Goal: Ask a question: Seek information or help from site administrators or community

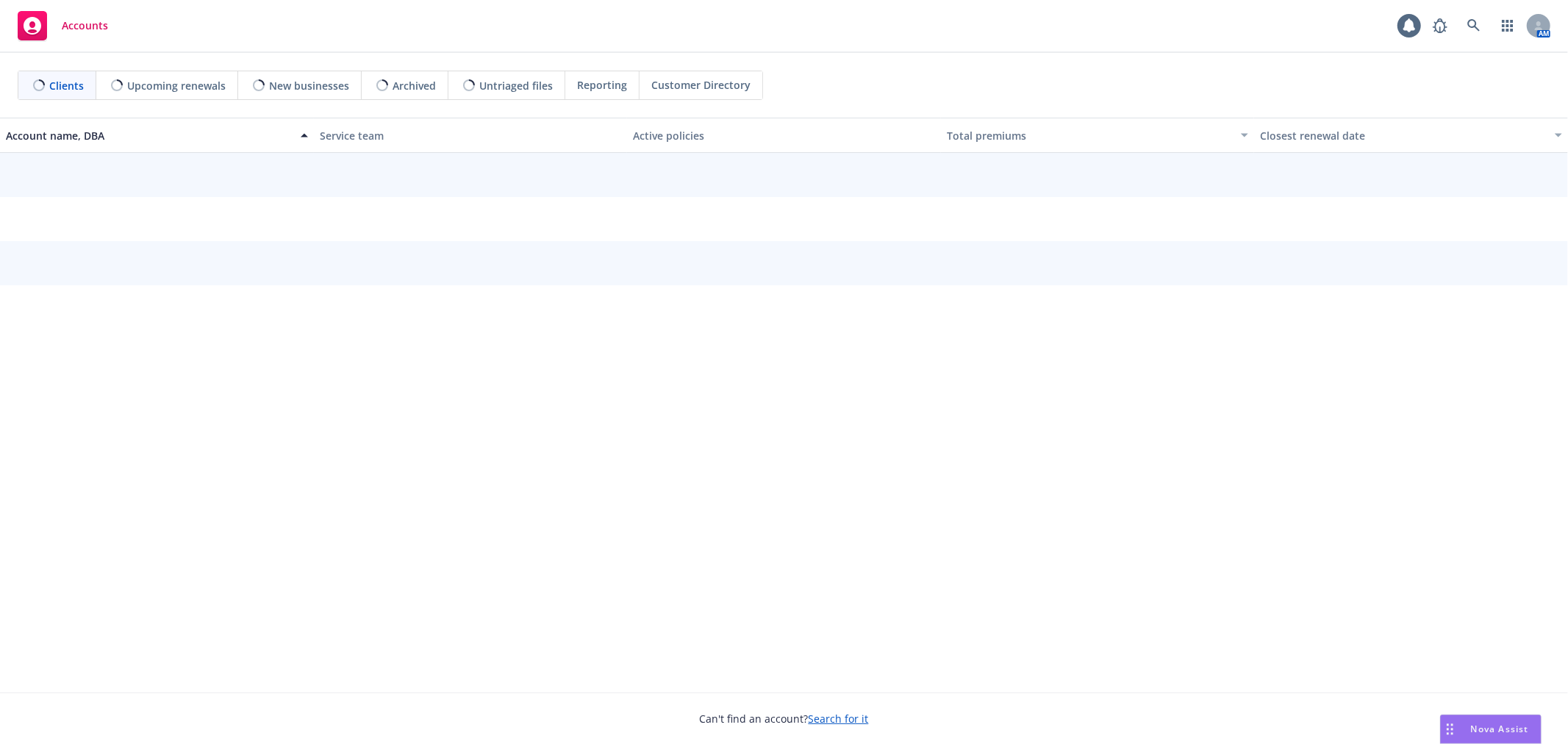
click at [1490, 725] on span "Nova Assist" at bounding box center [1500, 728] width 58 height 12
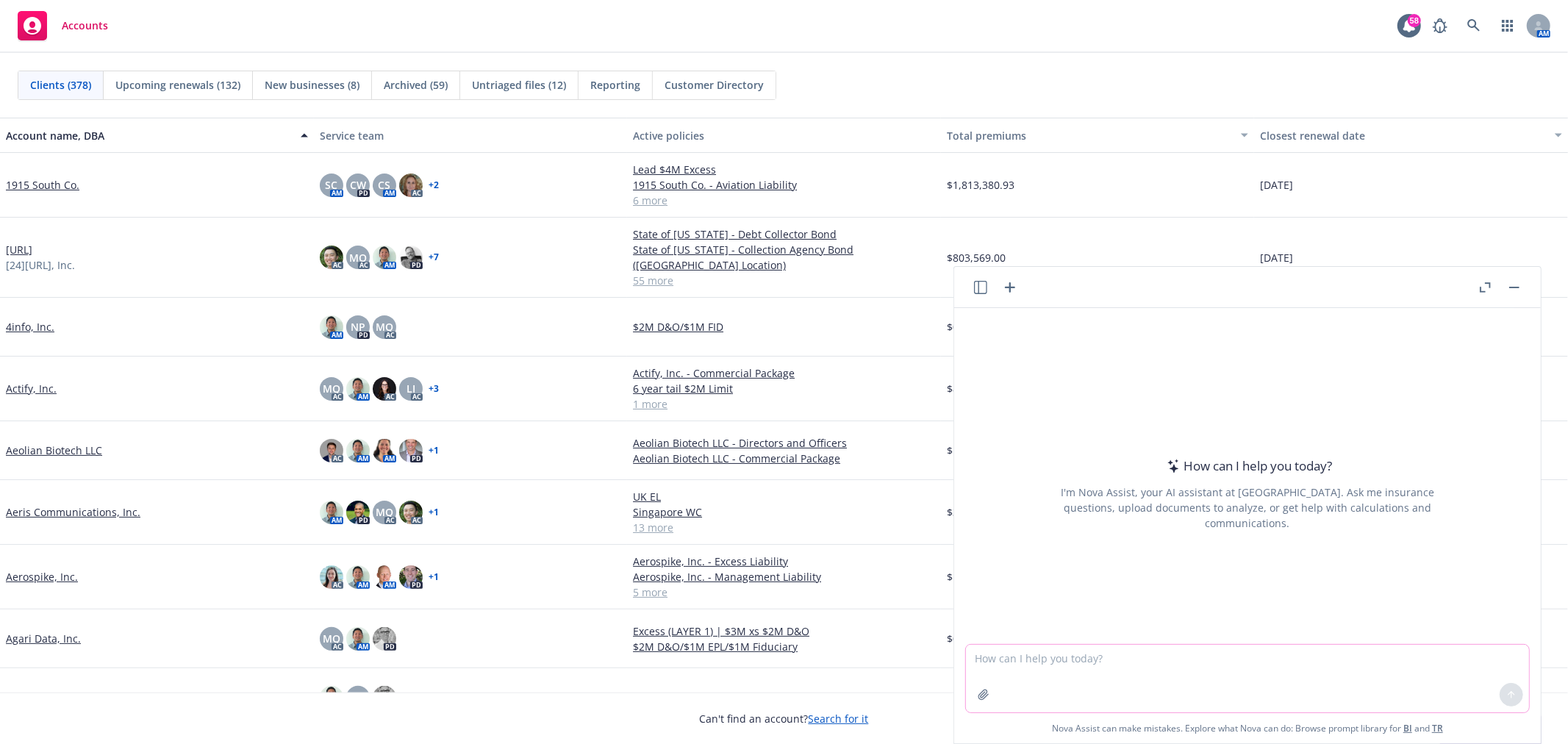
click at [1344, 663] on textarea at bounding box center [1248, 678] width 563 height 68
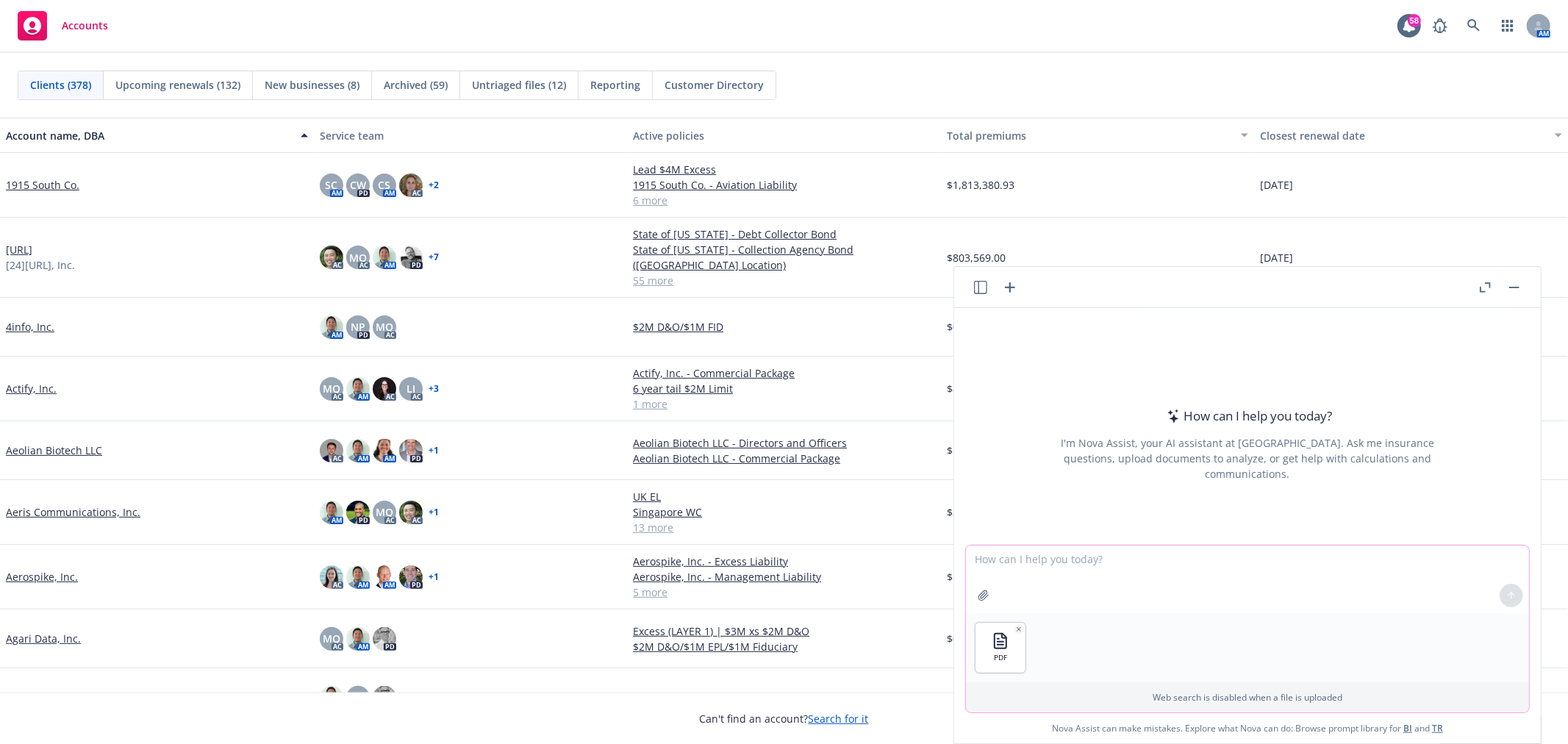
click at [2, 743] on html "Accounts 58 AM Clients (378) Upcoming renewals (132) New businesses (8) Archive…" at bounding box center [784, 372] width 1568 height 744
click at [1063, 588] on textarea at bounding box center [1248, 579] width 563 height 68
type textarea "Claim to share with the underwriter"
drag, startPoint x: 1192, startPoint y: 561, endPoint x: 920, endPoint y: 541, distance: 272.7
click at [920, 541] on body "Accounts 58 AM Clients (378) Upcoming renewals (132) New businesses (8) Archive…" at bounding box center [784, 372] width 1568 height 744
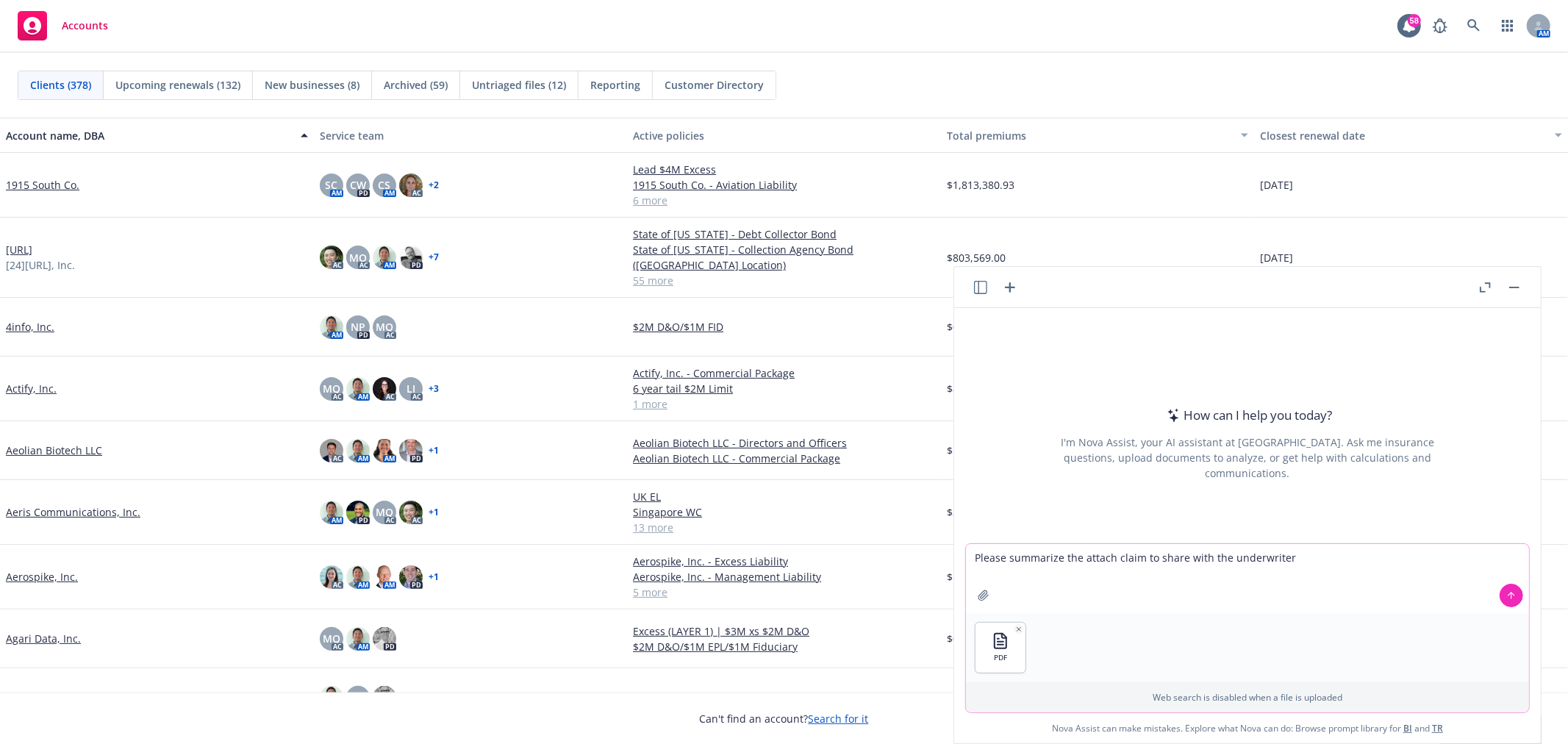
type textarea "Please summarize the attach claim to share with the underwriter"
click at [1501, 603] on button at bounding box center [1511, 595] width 23 height 23
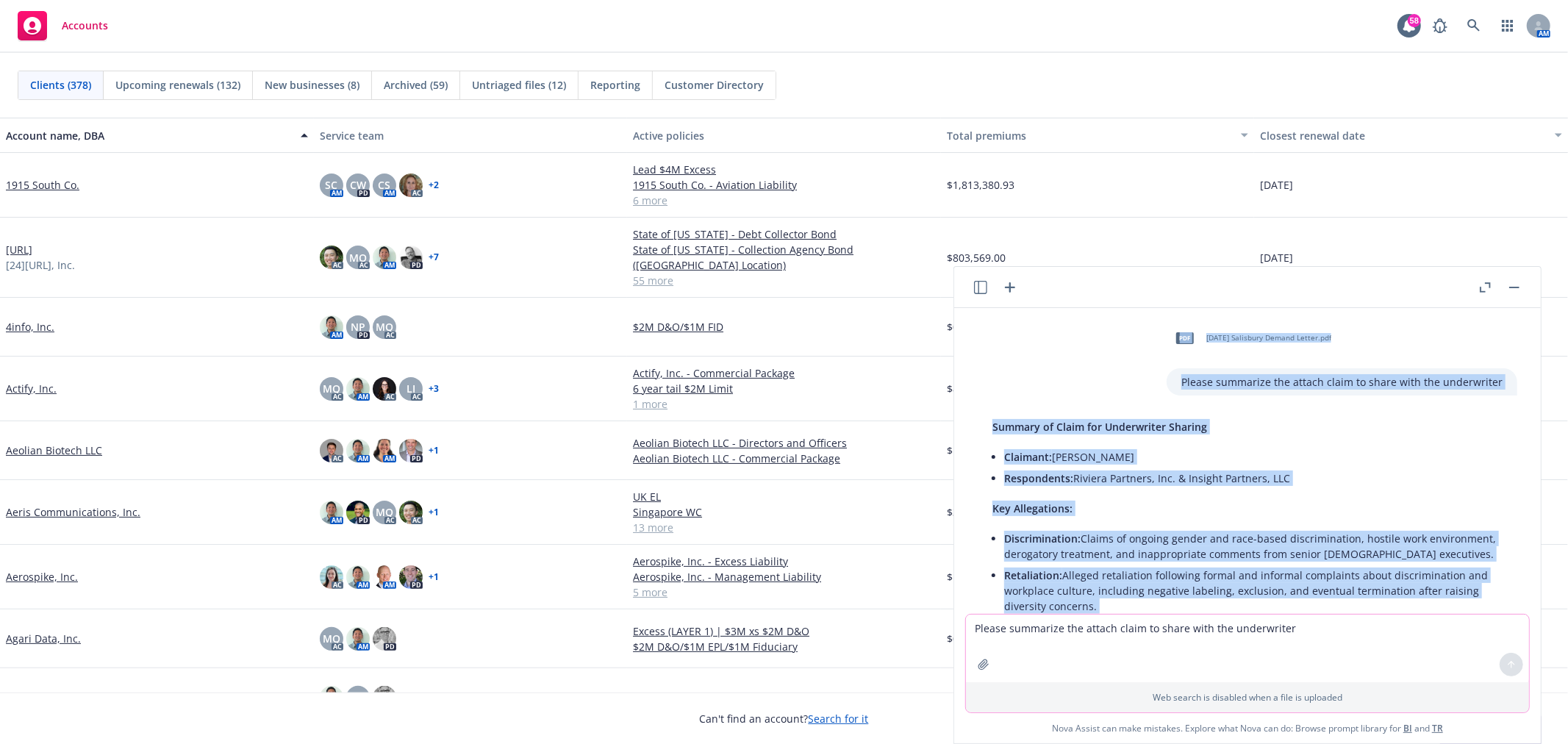
drag, startPoint x: 1283, startPoint y: 567, endPoint x: 1028, endPoint y: 405, distance: 302.1
click at [989, 333] on div "pdf [DATE] Salisbury Demand Letter.pdf Please summarize the attach claim to sha…" at bounding box center [1247, 460] width 587 height 306
copy div "pdf [DATE] Salisbury Demand Letter.pdf Please summarize the attach claim to sha…"
drag, startPoint x: 1088, startPoint y: 511, endPoint x: 1091, endPoint y: 498, distance: 13.3
click at [1087, 509] on p "Key Allegations:" at bounding box center [1247, 508] width 511 height 16
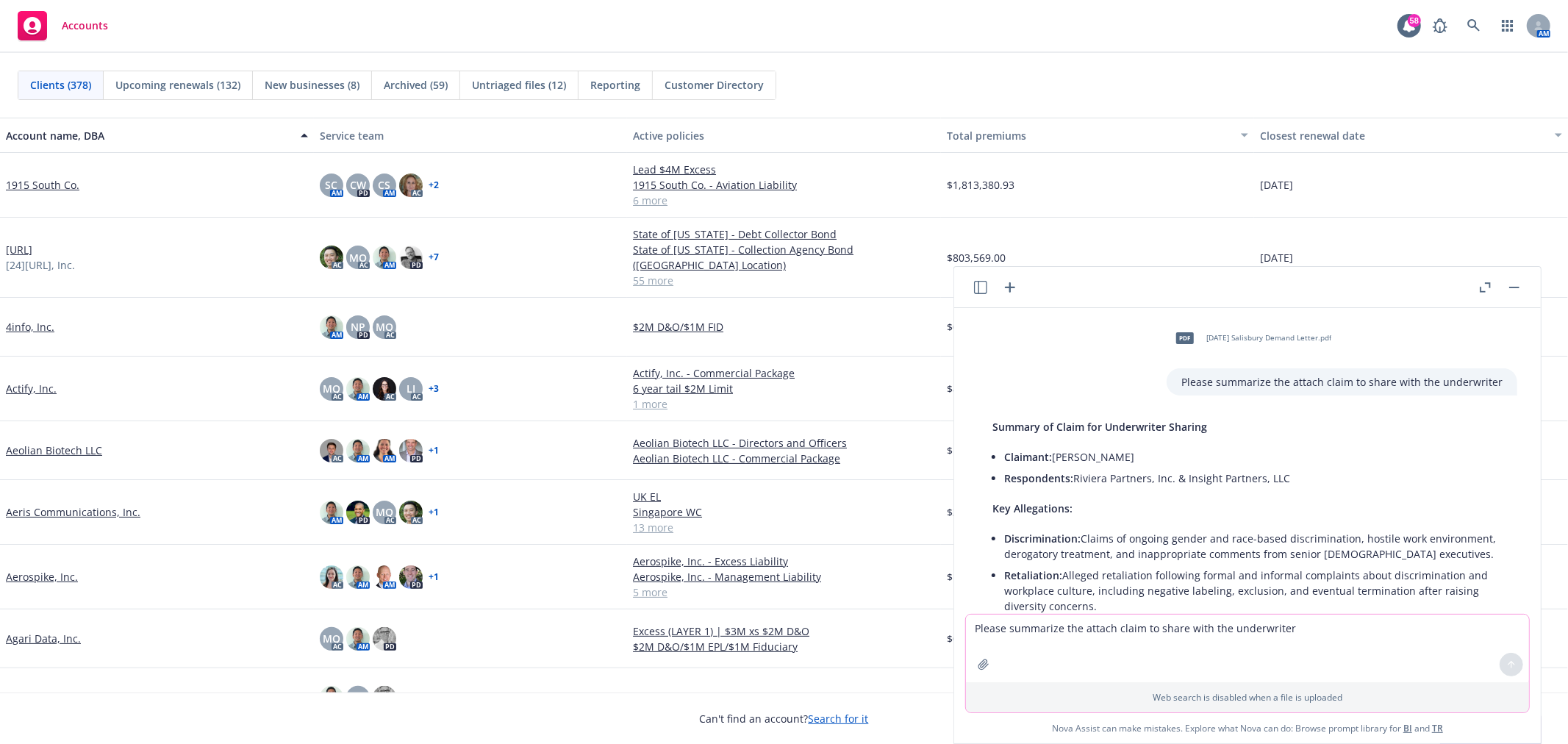
drag, startPoint x: 1180, startPoint y: 458, endPoint x: 996, endPoint y: 454, distance: 184.0
click at [1005, 454] on li "Claimant: [PERSON_NAME]" at bounding box center [1254, 457] width 499 height 21
copy li "Claimant: [PERSON_NAME]"
click at [1144, 634] on textarea "Please summarize the attach claim to share with the underwriter" at bounding box center [1248, 648] width 563 height 68
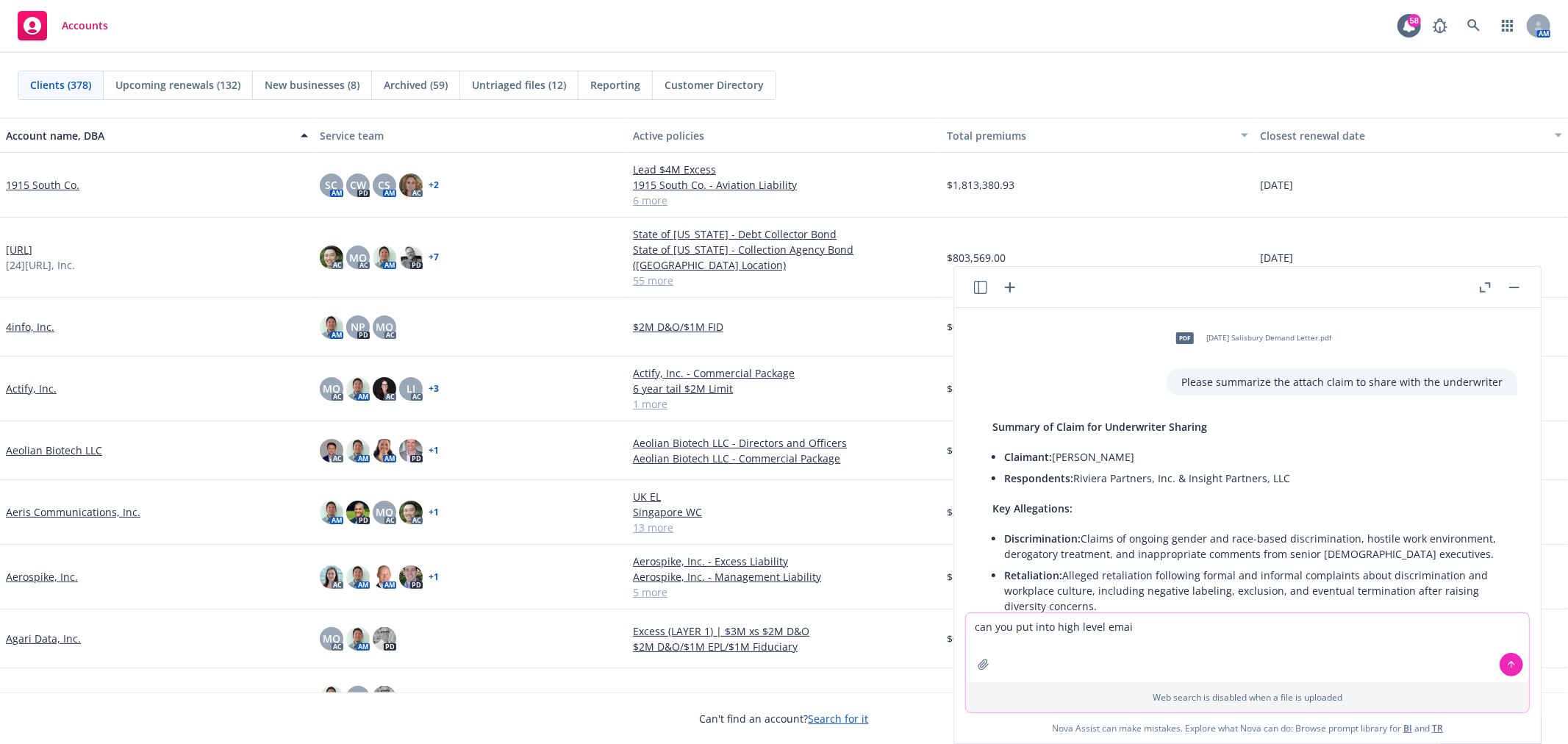
type textarea "can you put into high level email"
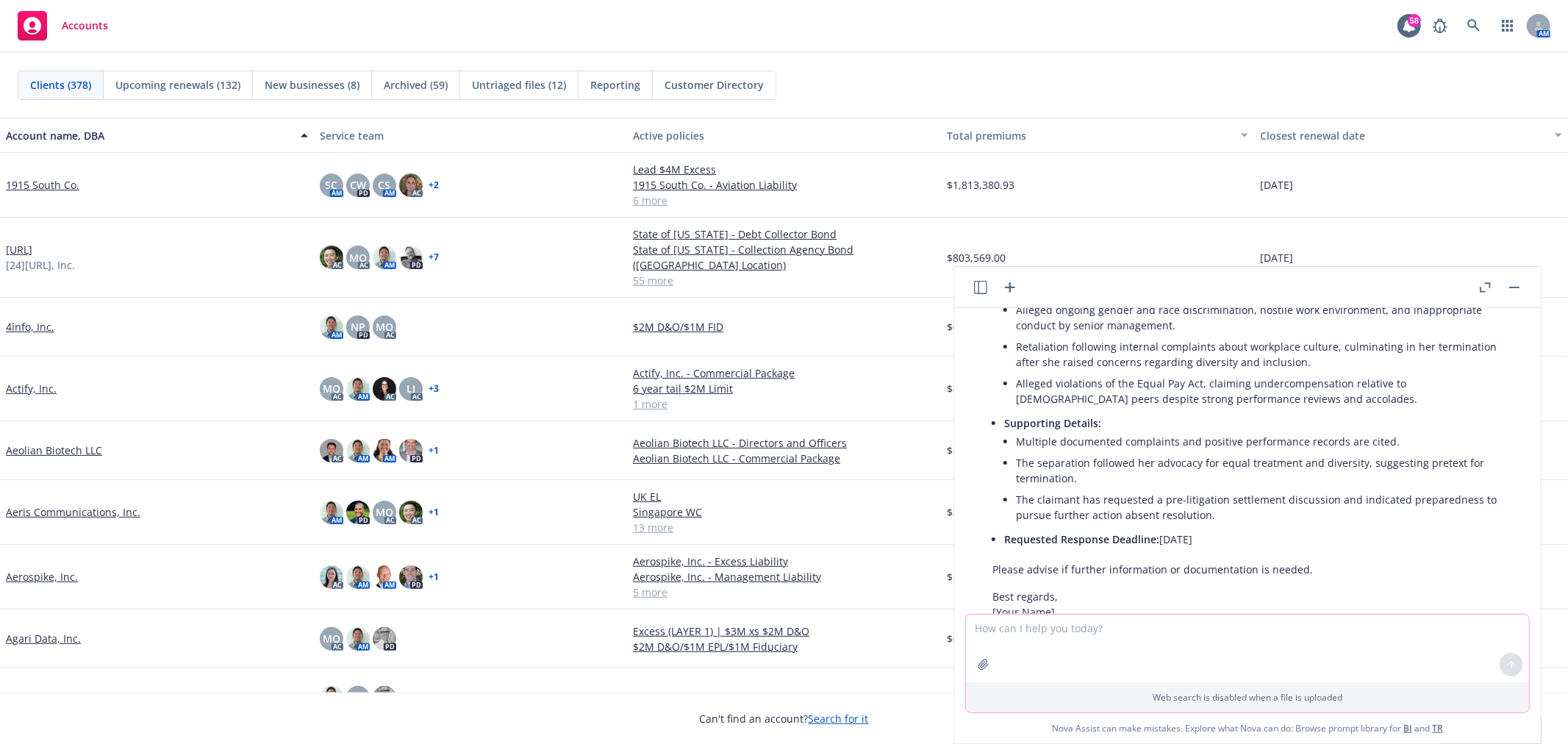
scroll to position [1201, 0]
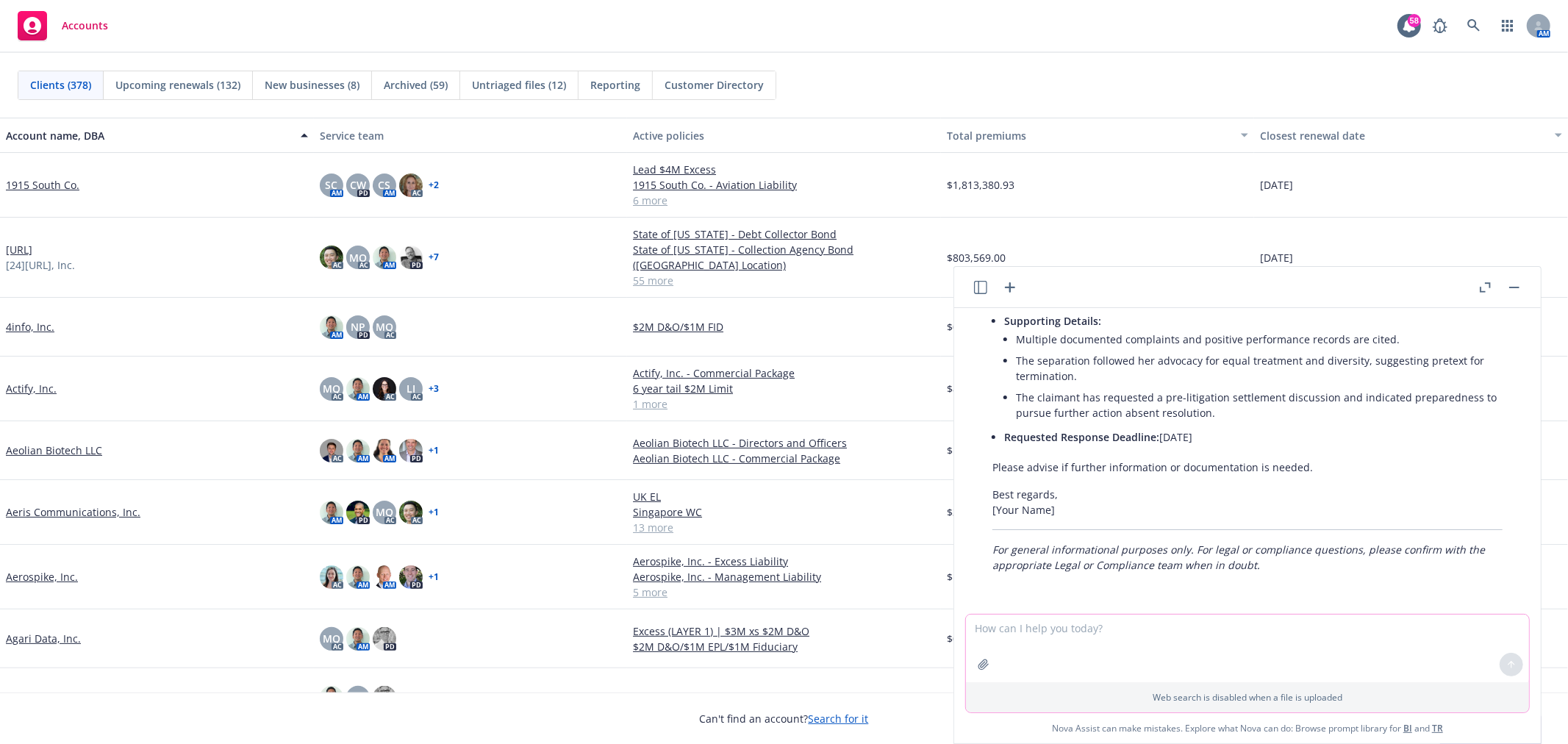
click at [1084, 628] on textarea at bounding box center [1248, 648] width 563 height 68
type textarea "please put in paragraph style"
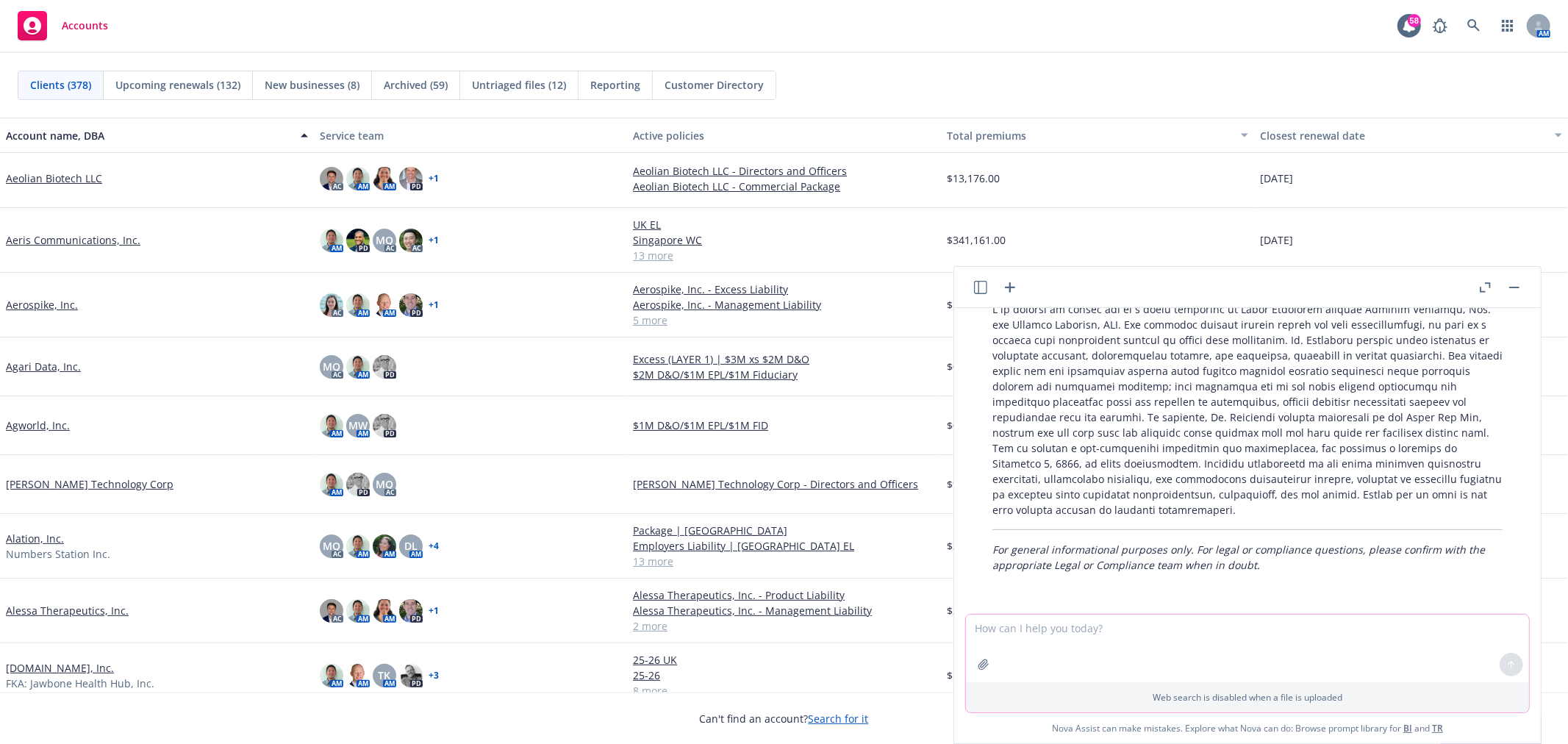
scroll to position [1585, 0]
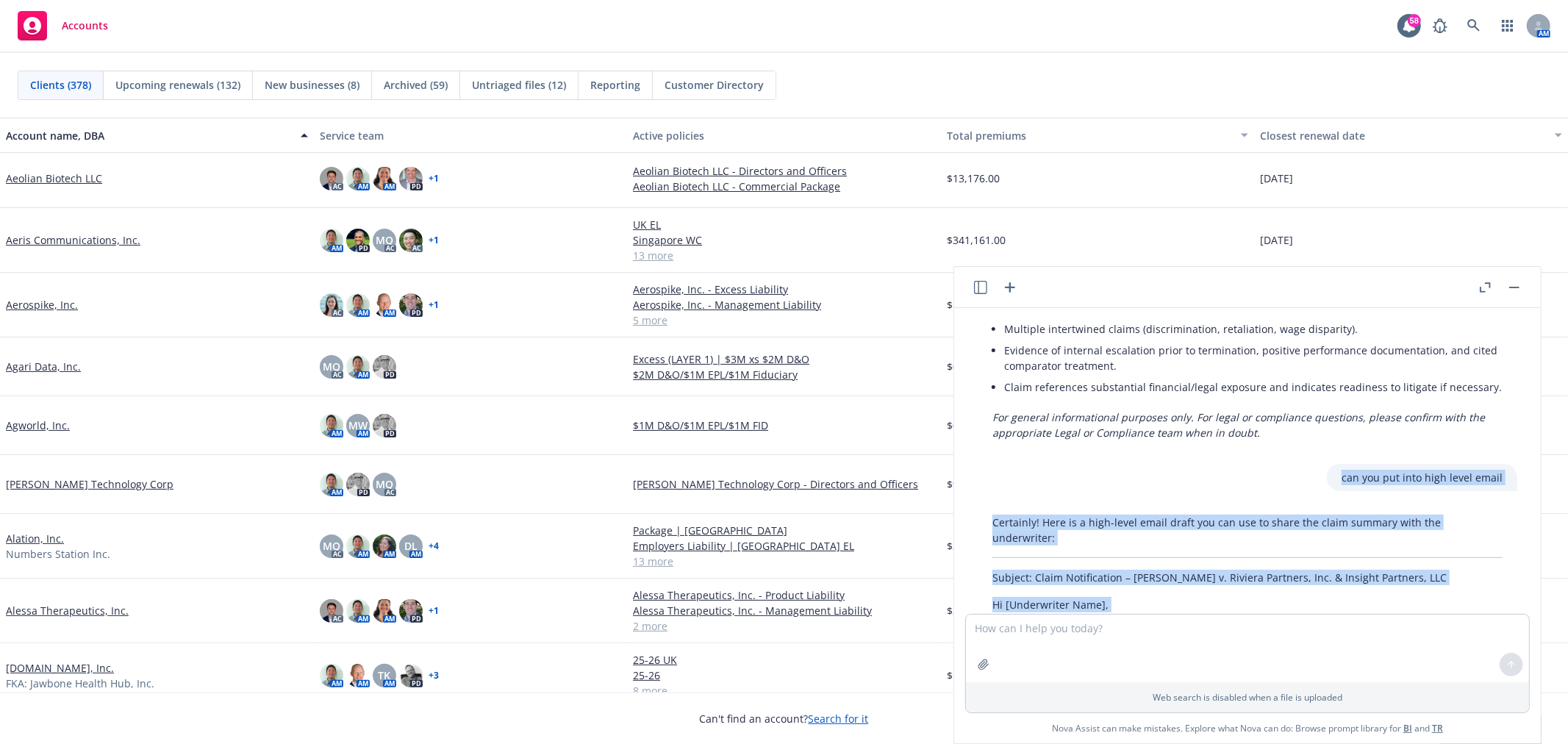
drag, startPoint x: 1251, startPoint y: 504, endPoint x: 1013, endPoint y: 475, distance: 239.8
click at [1012, 476] on div "pdf [DATE] Salisbury Demand Letter.pdf Please summarize the attach claim to sha…" at bounding box center [1247, 460] width 587 height 306
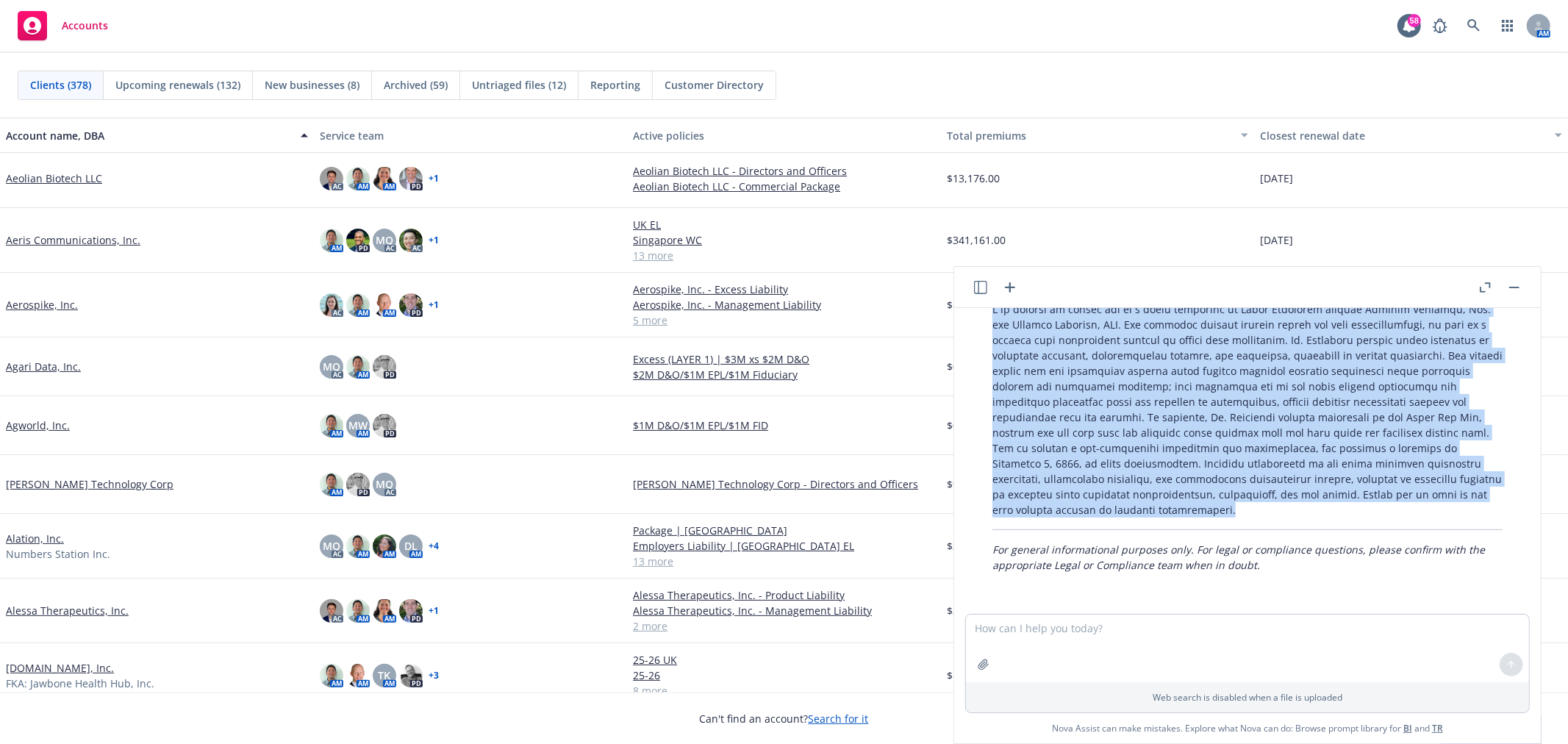
click at [1447, 483] on p at bounding box center [1247, 409] width 511 height 216
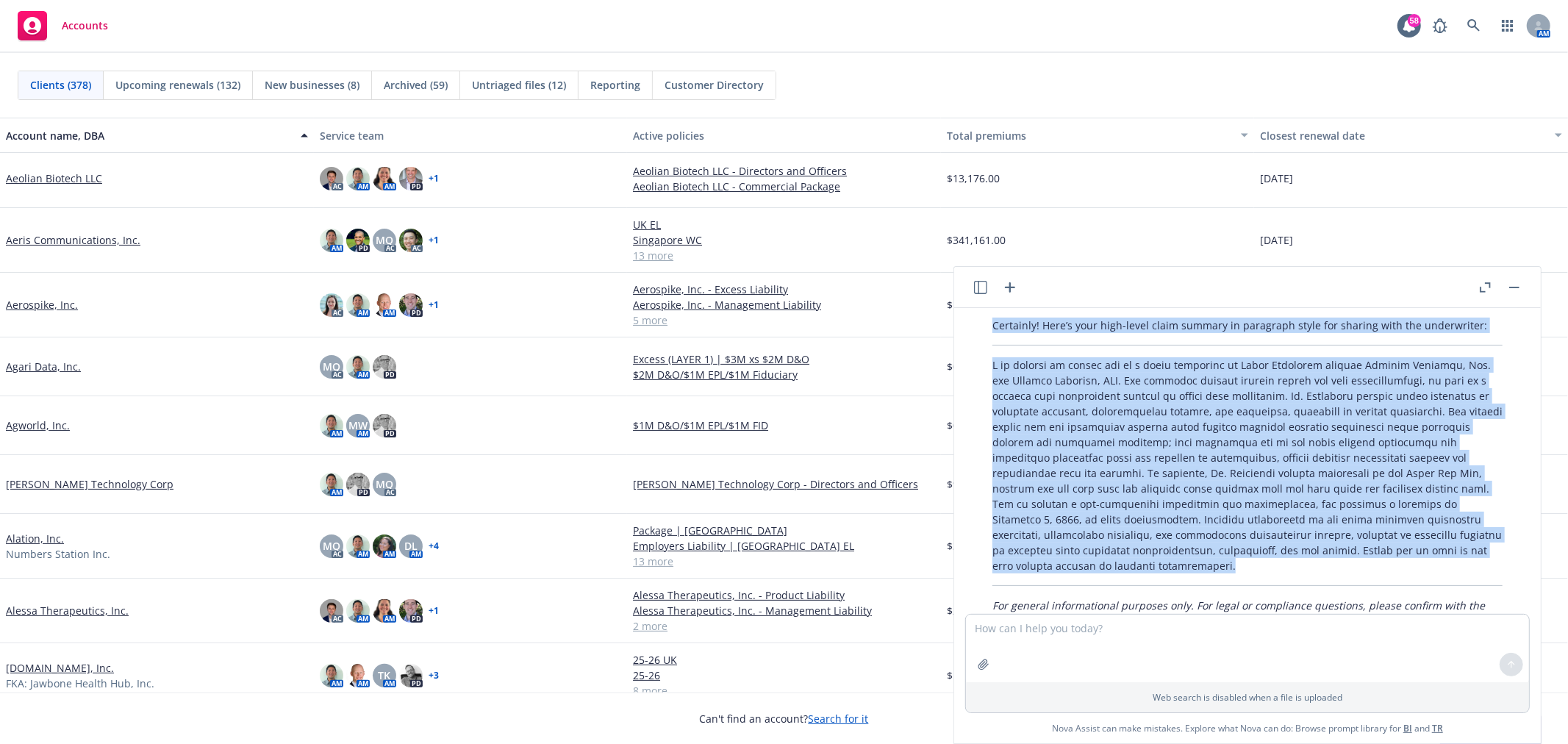
scroll to position [1469, 0]
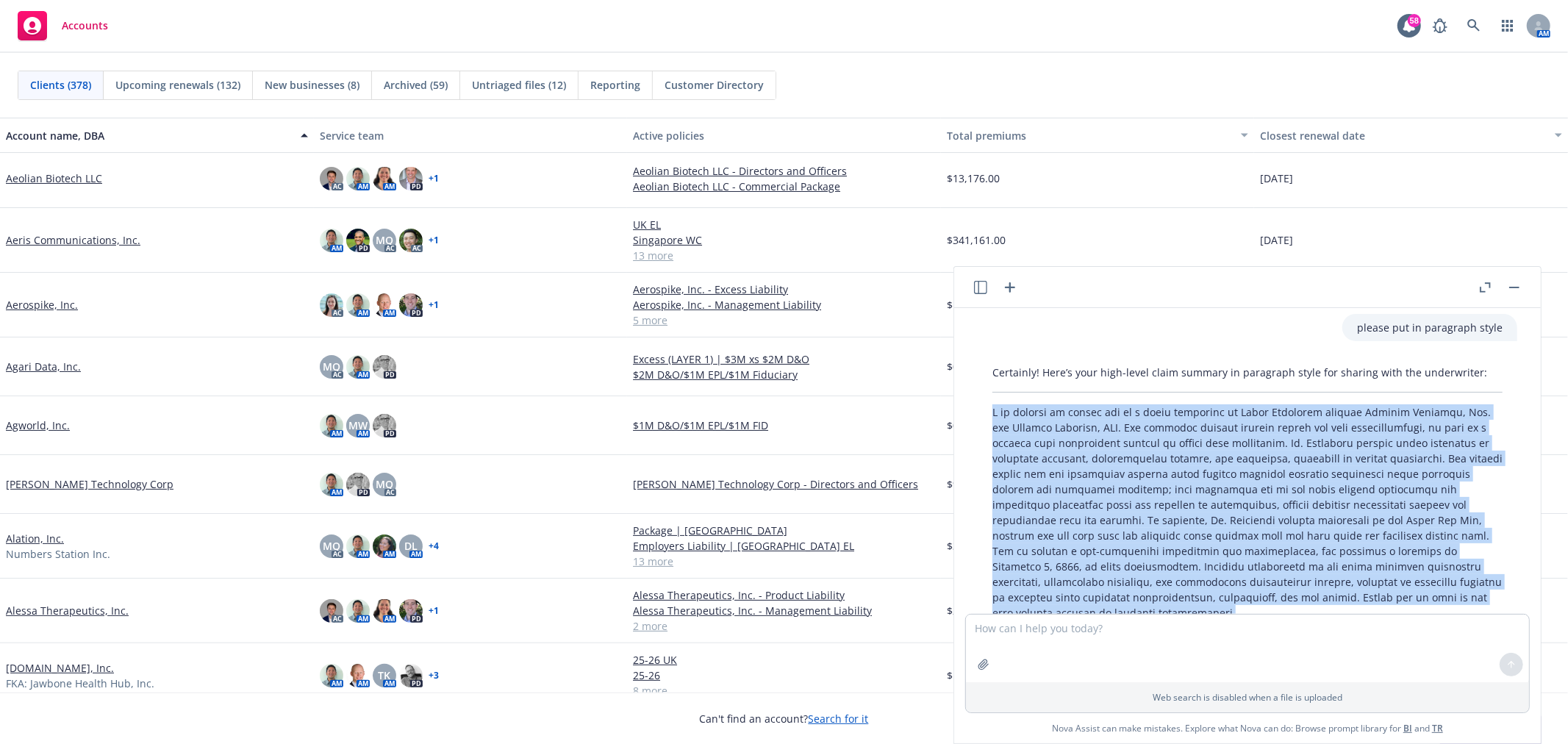
drag, startPoint x: 1256, startPoint y: 513, endPoint x: 994, endPoint y: 417, distance: 279.0
click at [994, 417] on div "Certainly! Here’s your high-level claim summary in paragraph style for sharing …" at bounding box center [1247, 520] width 539 height 322
copy p "I am writing to inform you of a claim submitted by [PERSON_NAME] against Rivier…"
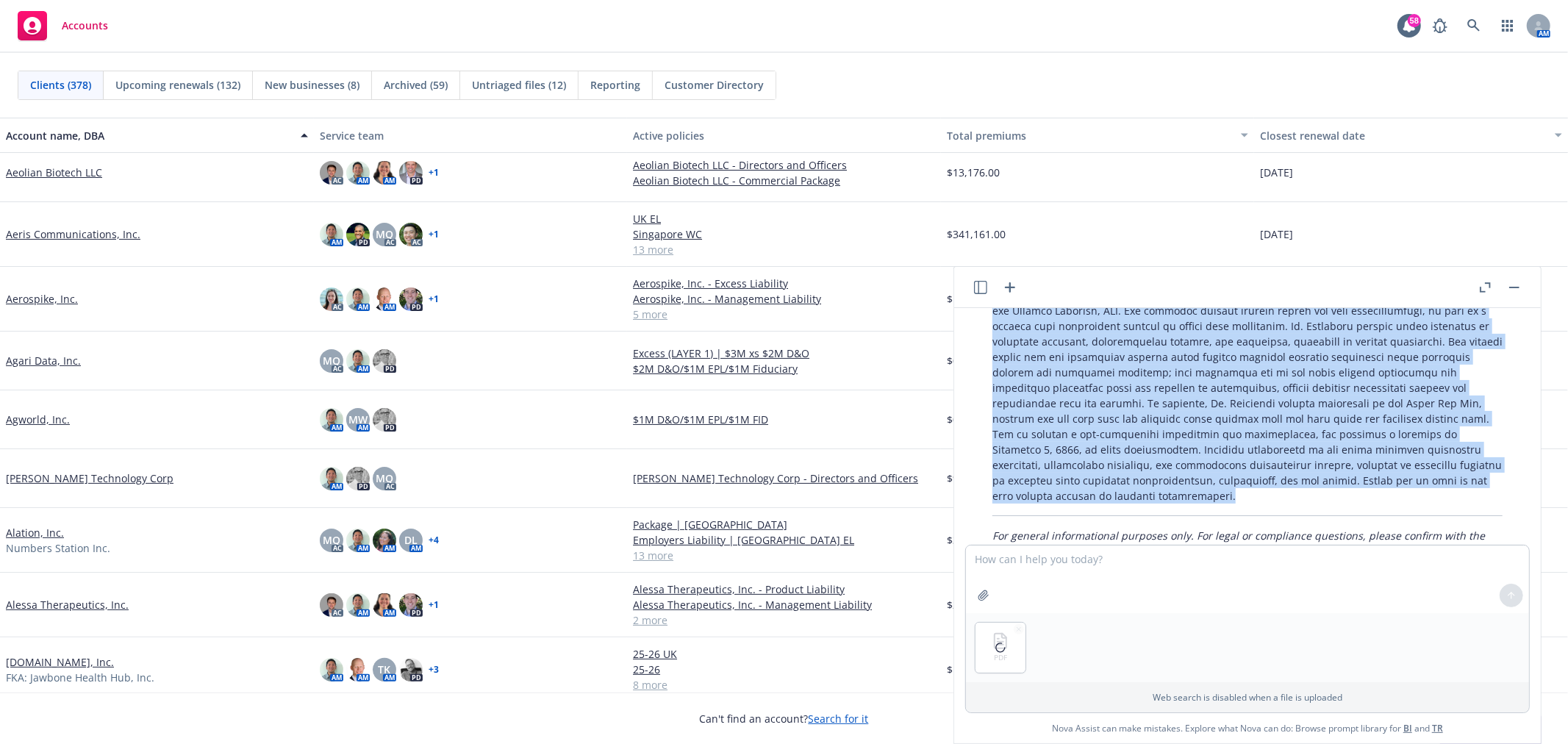
scroll to position [489, 0]
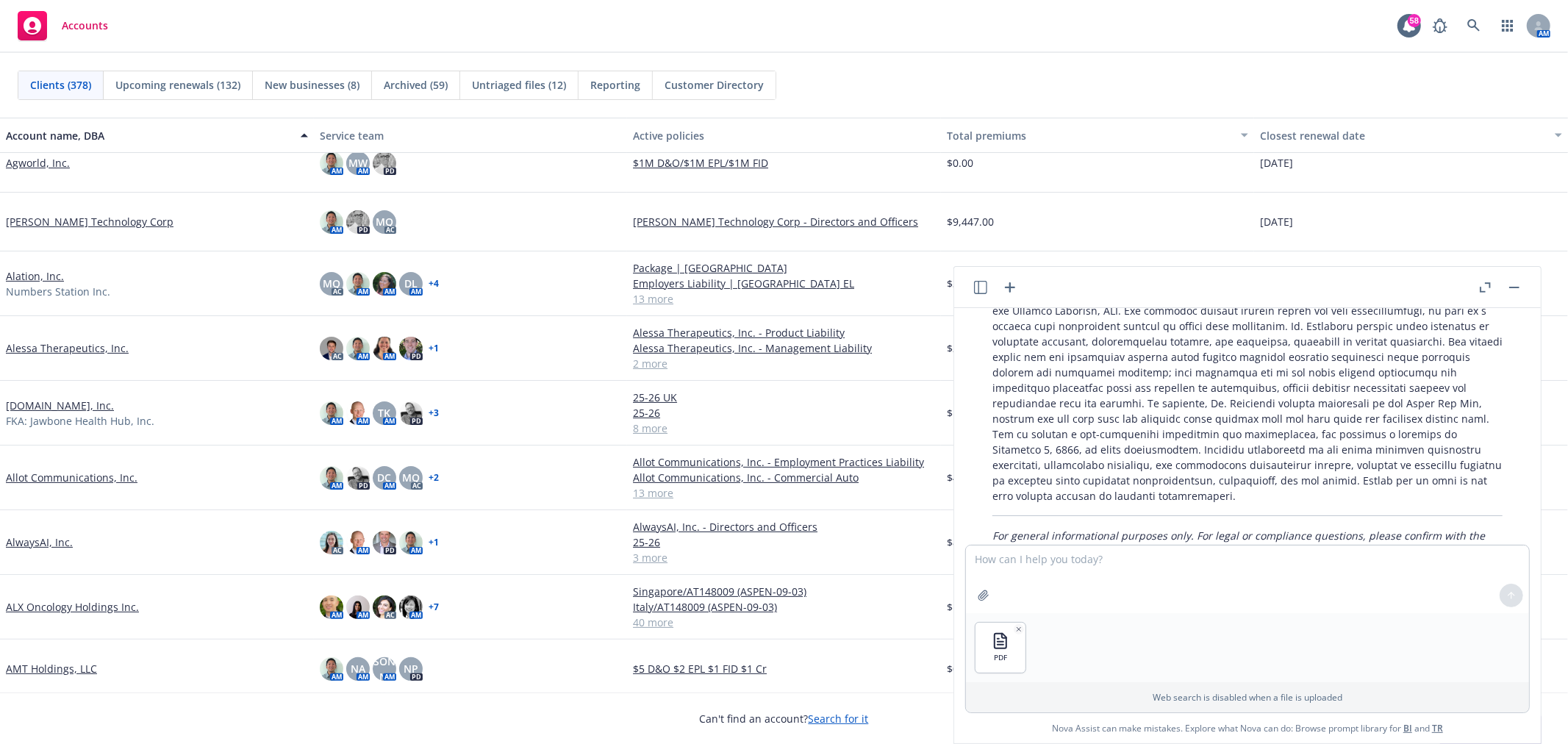
click at [1032, 692] on p "Web search is disabled when a file is uploaded" at bounding box center [1247, 697] width 546 height 12
click at [1059, 632] on div "PDF" at bounding box center [1248, 648] width 563 height 69
click at [1208, 641] on div "PDF" at bounding box center [1248, 648] width 563 height 69
click at [1013, 649] on div "PDF" at bounding box center [1001, 648] width 50 height 50
click at [1026, 597] on textarea at bounding box center [1248, 579] width 563 height 68
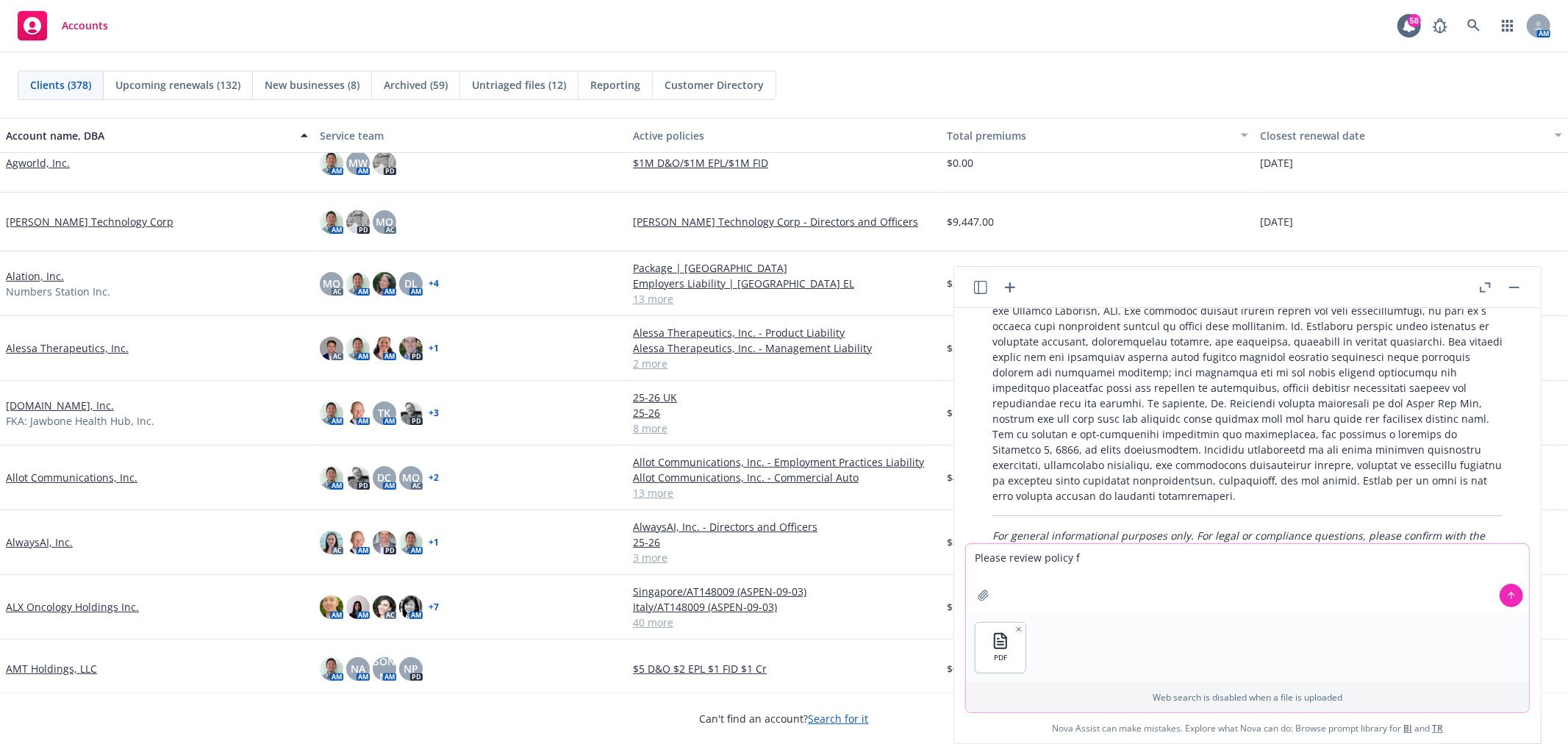
type textarea "Please review policy"
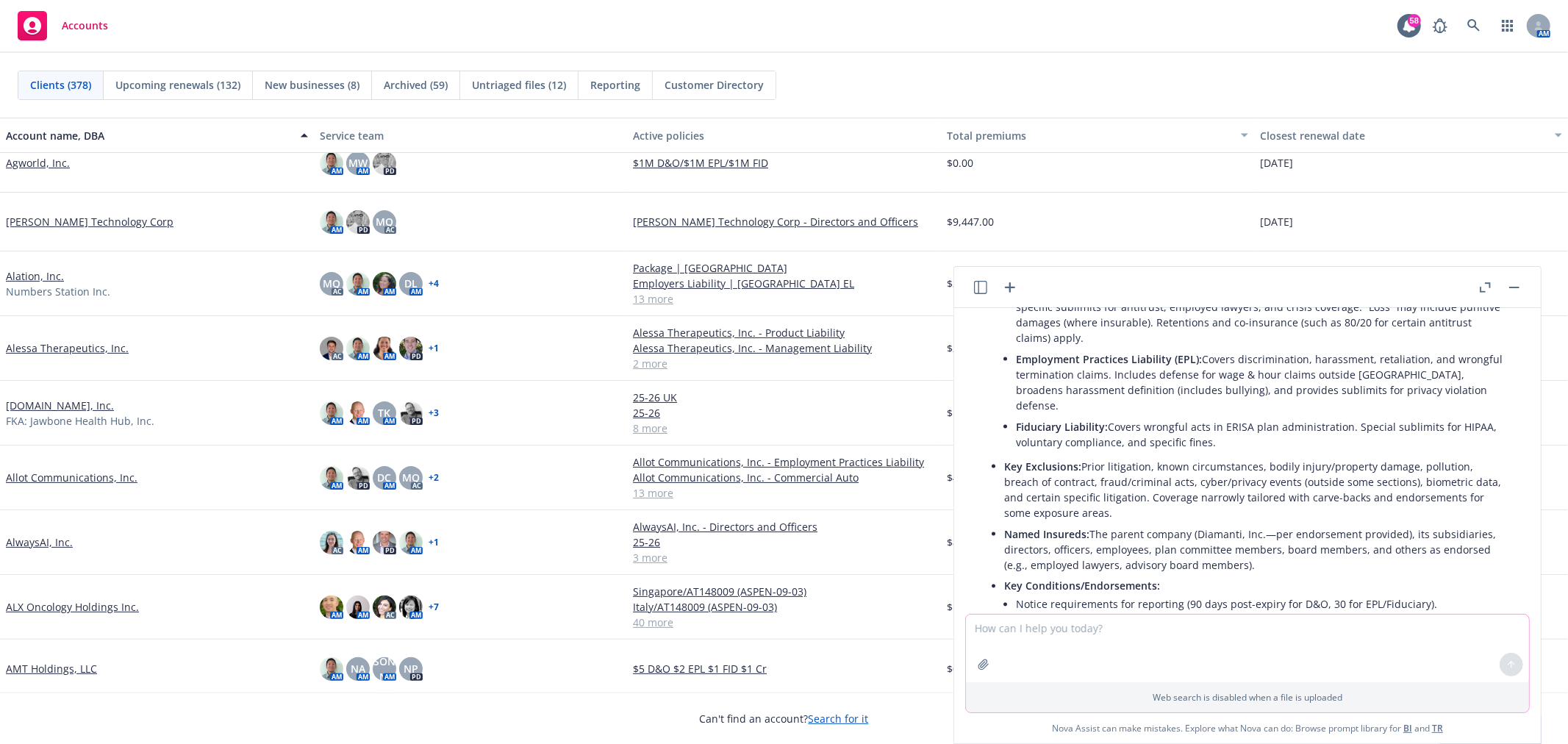
scroll to position [2476, 0]
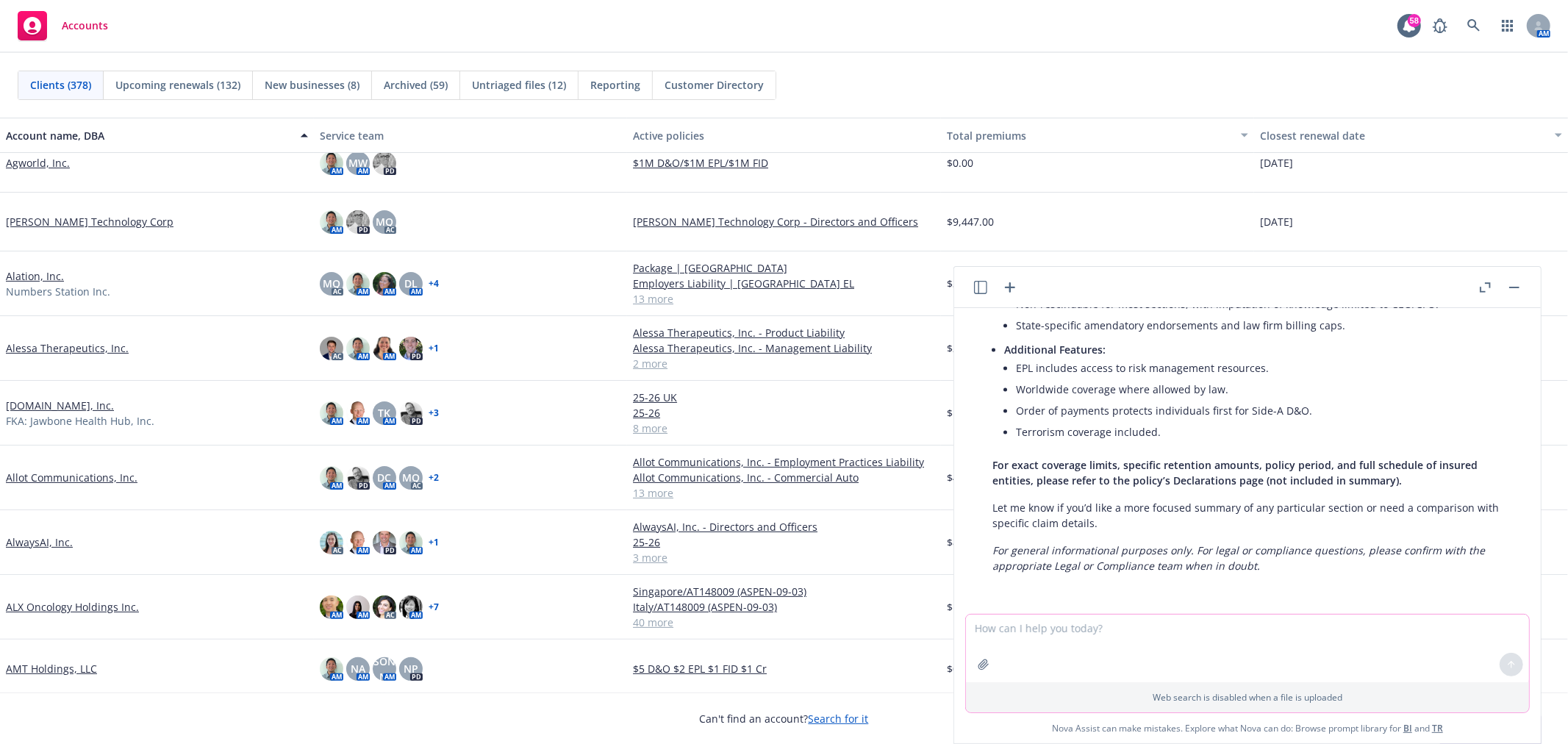
click at [1114, 637] on textarea at bounding box center [1248, 648] width 563 height 68
type textarea "Is there a regulatory coverage"
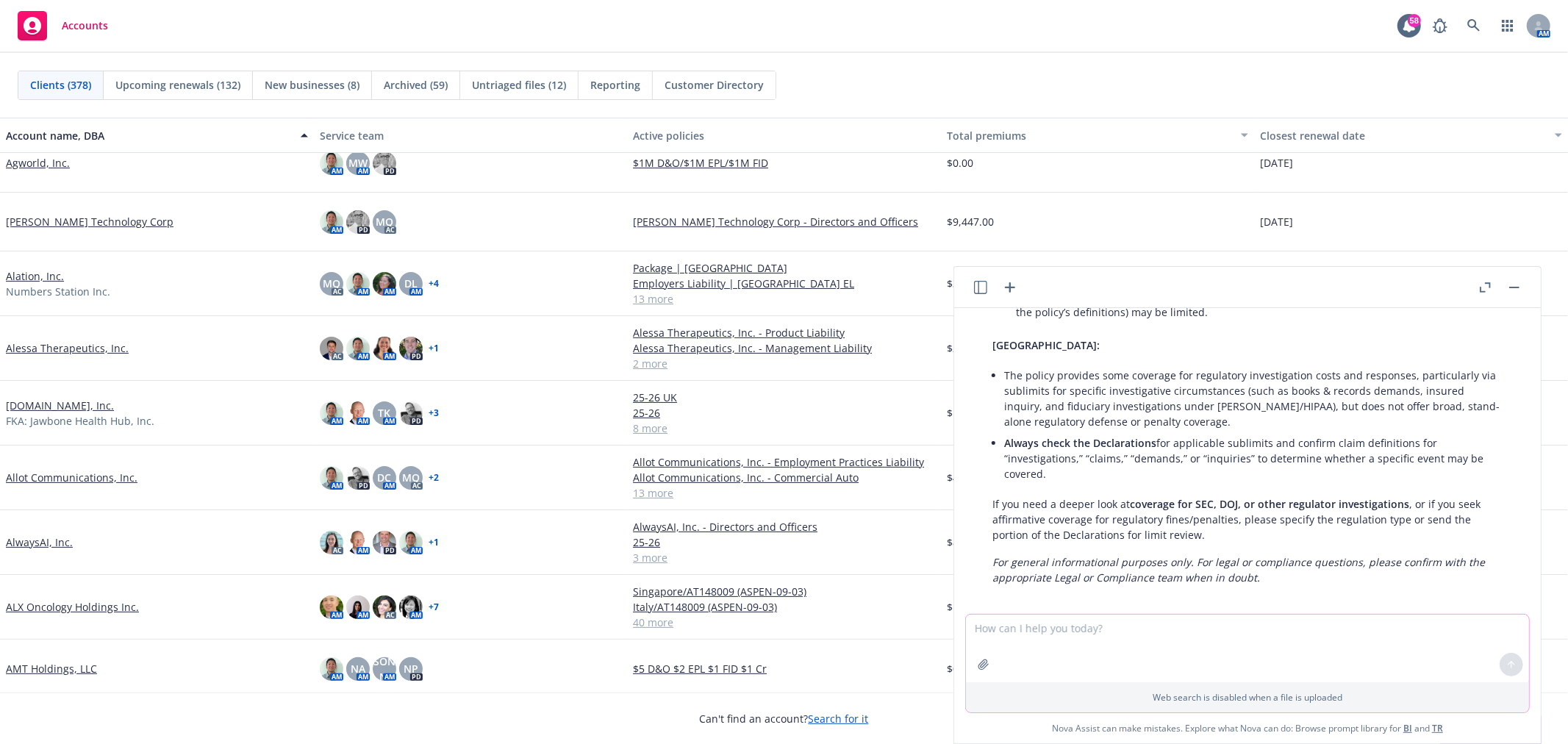
scroll to position [3182, 0]
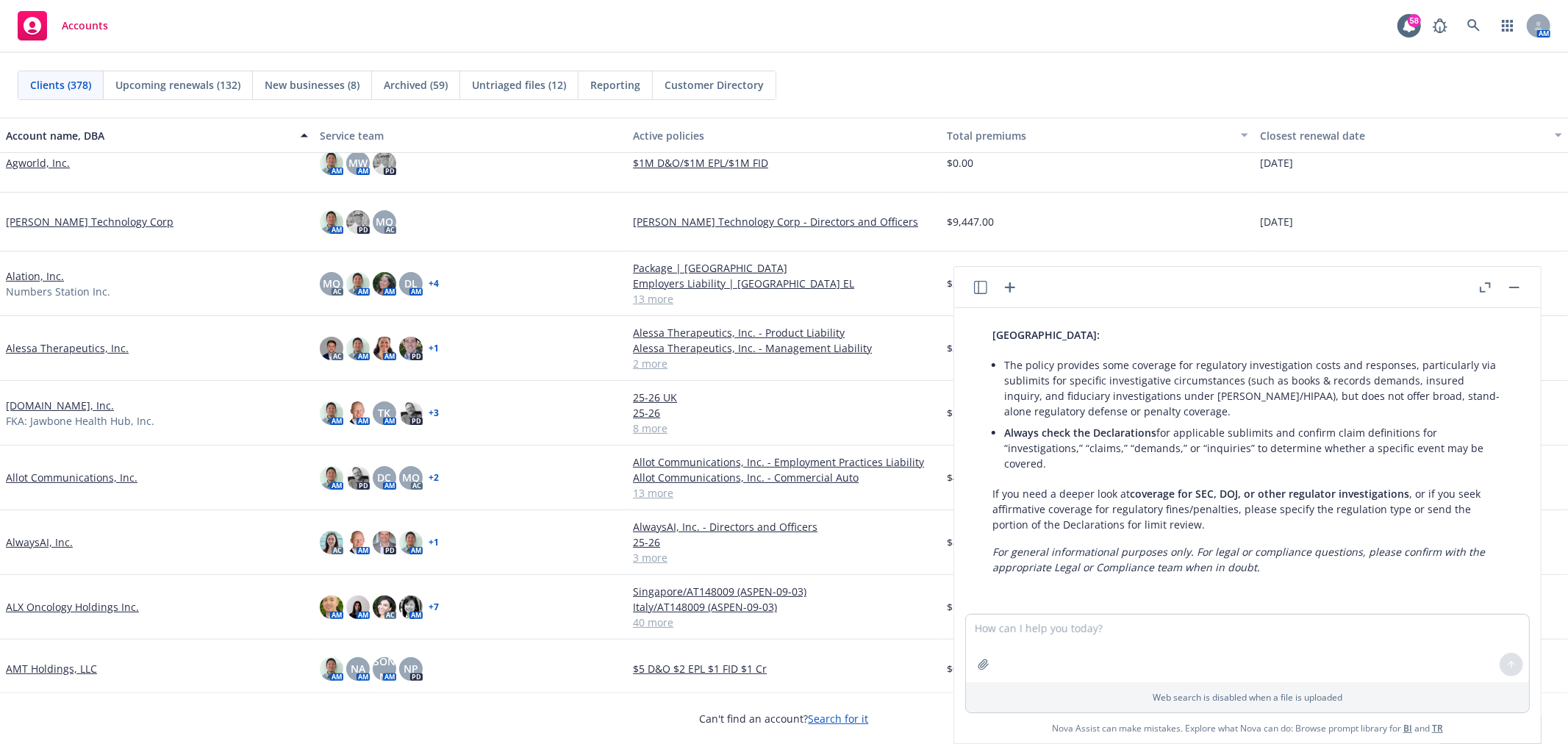
click at [1532, 286] on header at bounding box center [1247, 287] width 587 height 41
click at [1518, 291] on button "button" at bounding box center [1514, 287] width 18 height 18
